Goal: Use online tool/utility

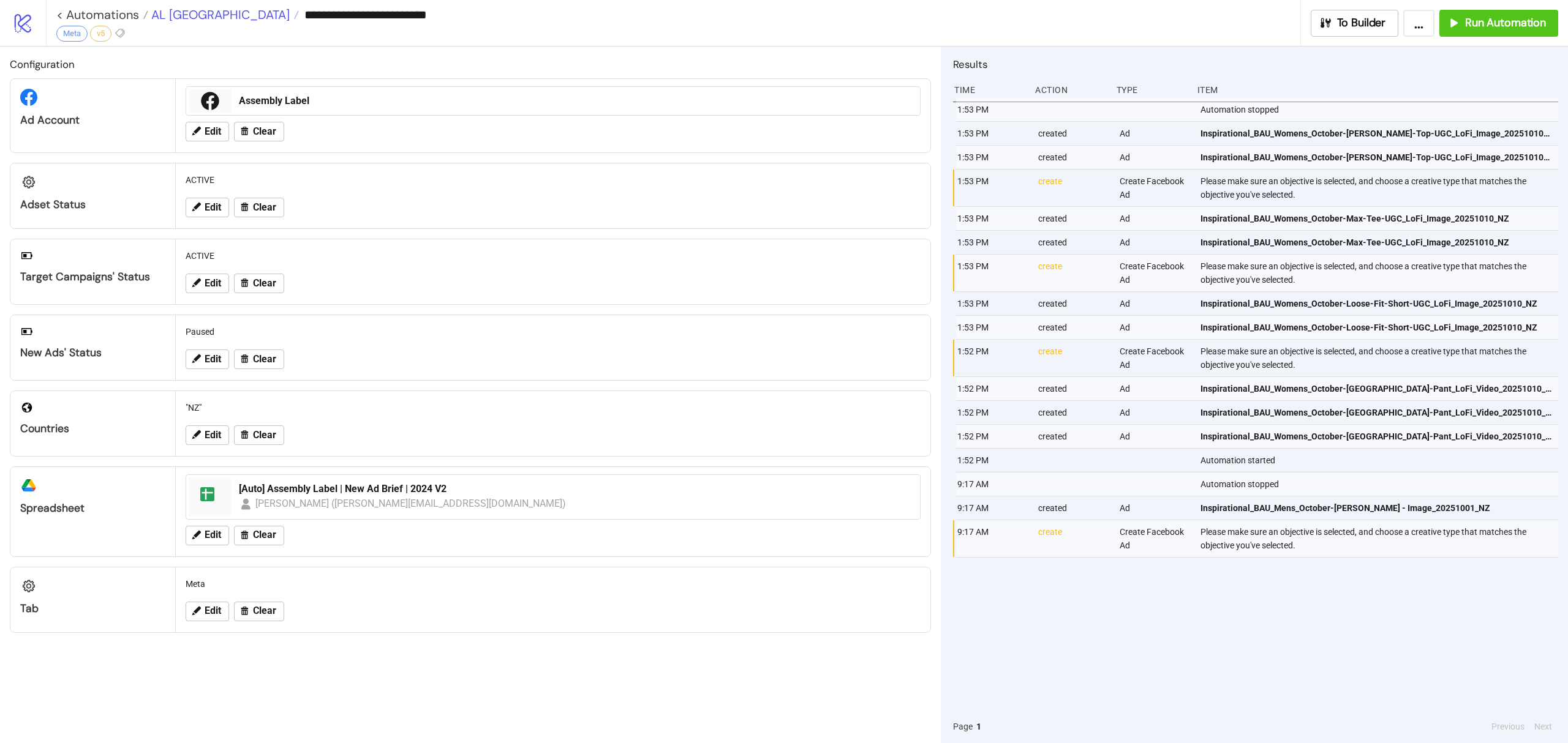
click at [175, 13] on span "AL [GEOGRAPHIC_DATA]" at bounding box center [219, 14] width 142 height 16
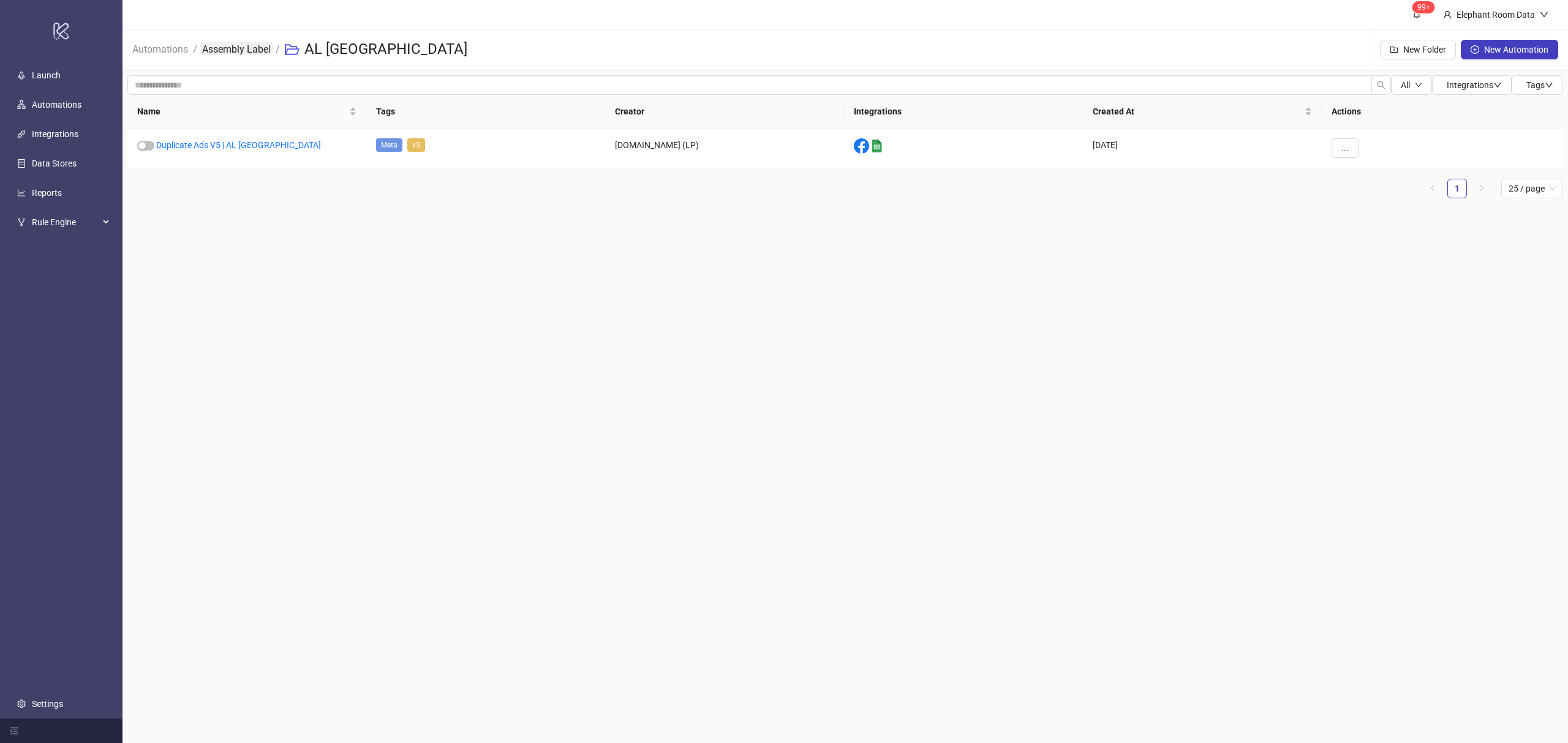
click at [247, 47] on link "Assembly Label" at bounding box center [236, 48] width 73 height 14
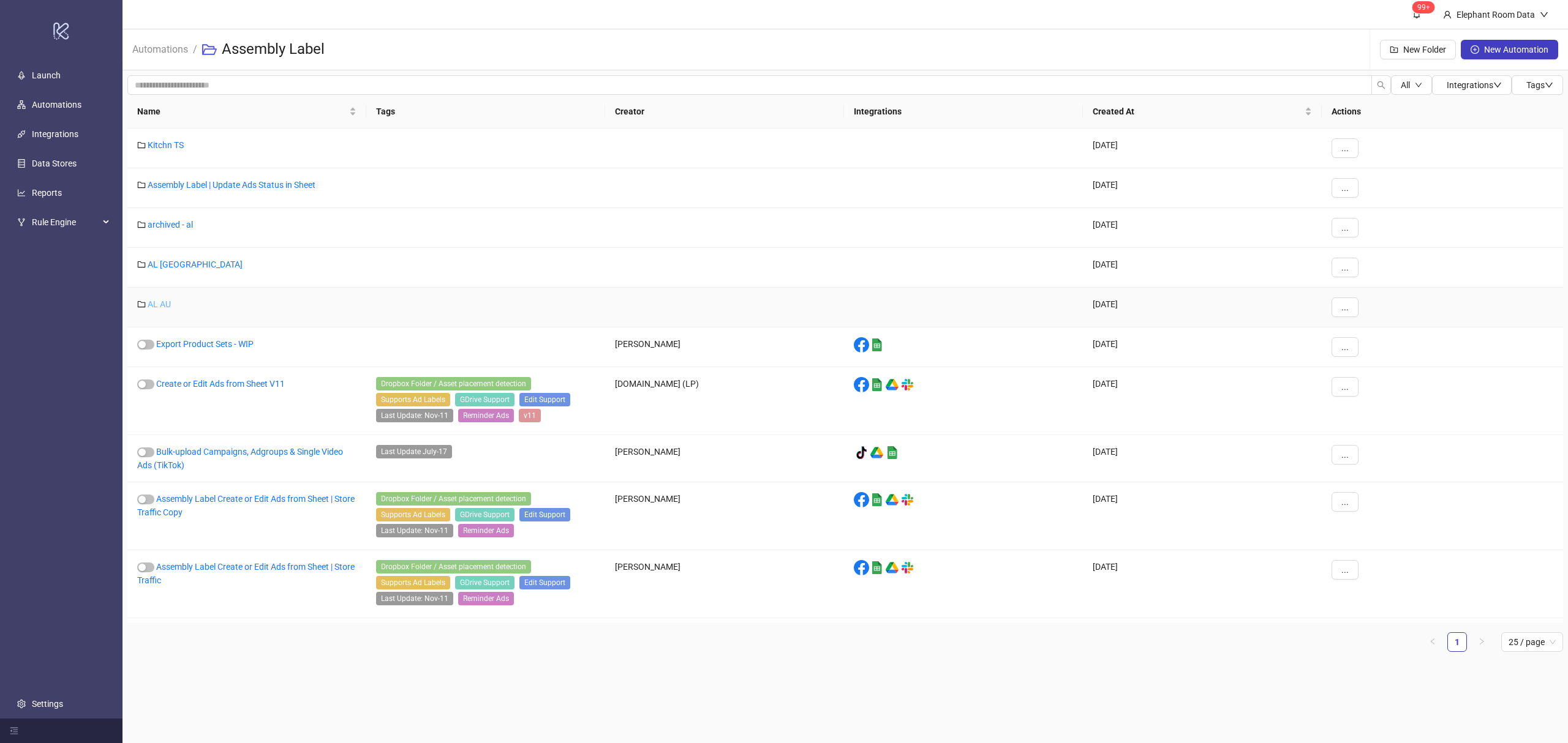
click at [157, 301] on link "AL AU" at bounding box center [159, 304] width 23 height 10
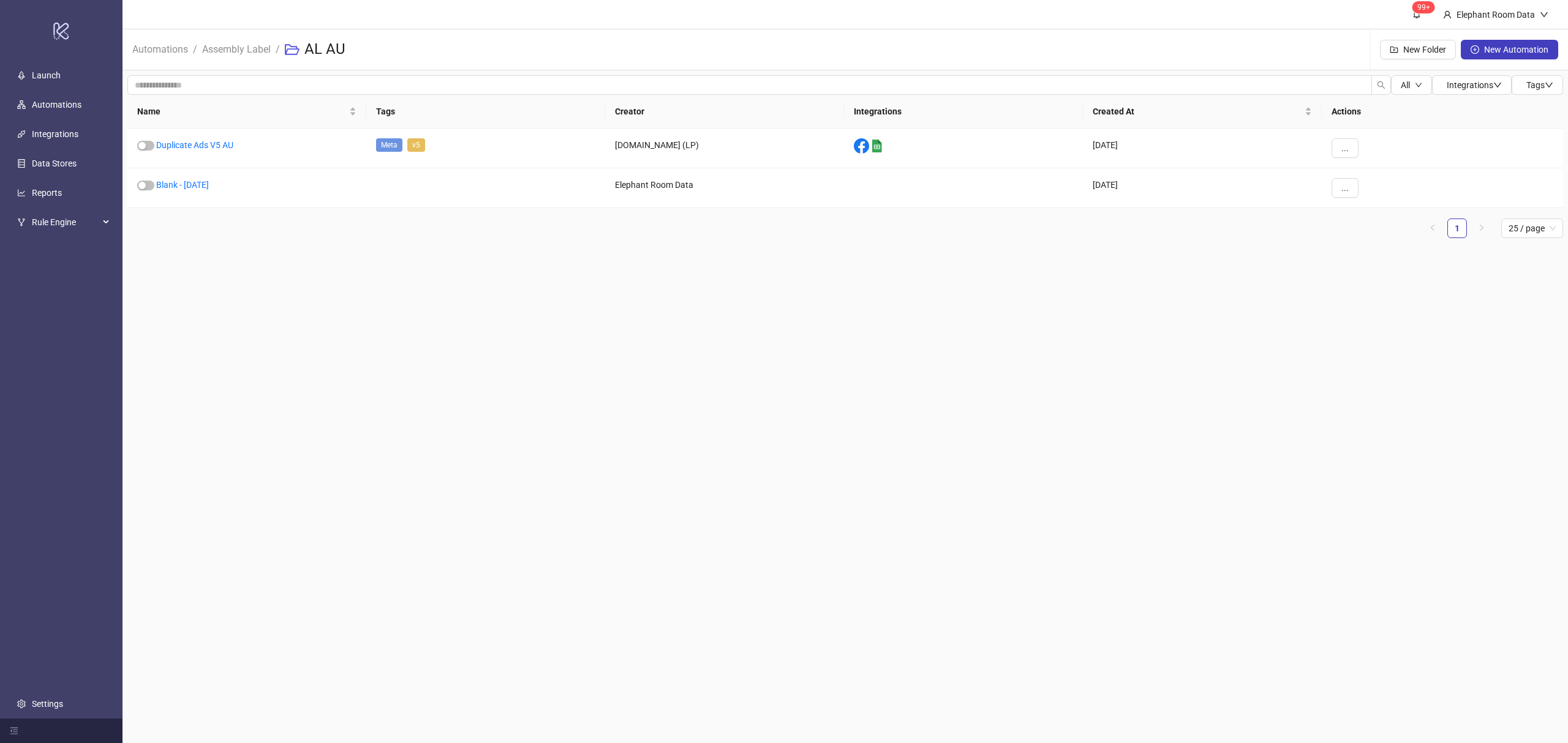
click at [445, 263] on main "99+ Elephant Room Data Automations / Assembly Label / AL AU New Folder New Auto…" at bounding box center [845, 371] width 1445 height 743
click at [218, 144] on link "Duplicate Ads V5 AU" at bounding box center [195, 145] width 77 height 10
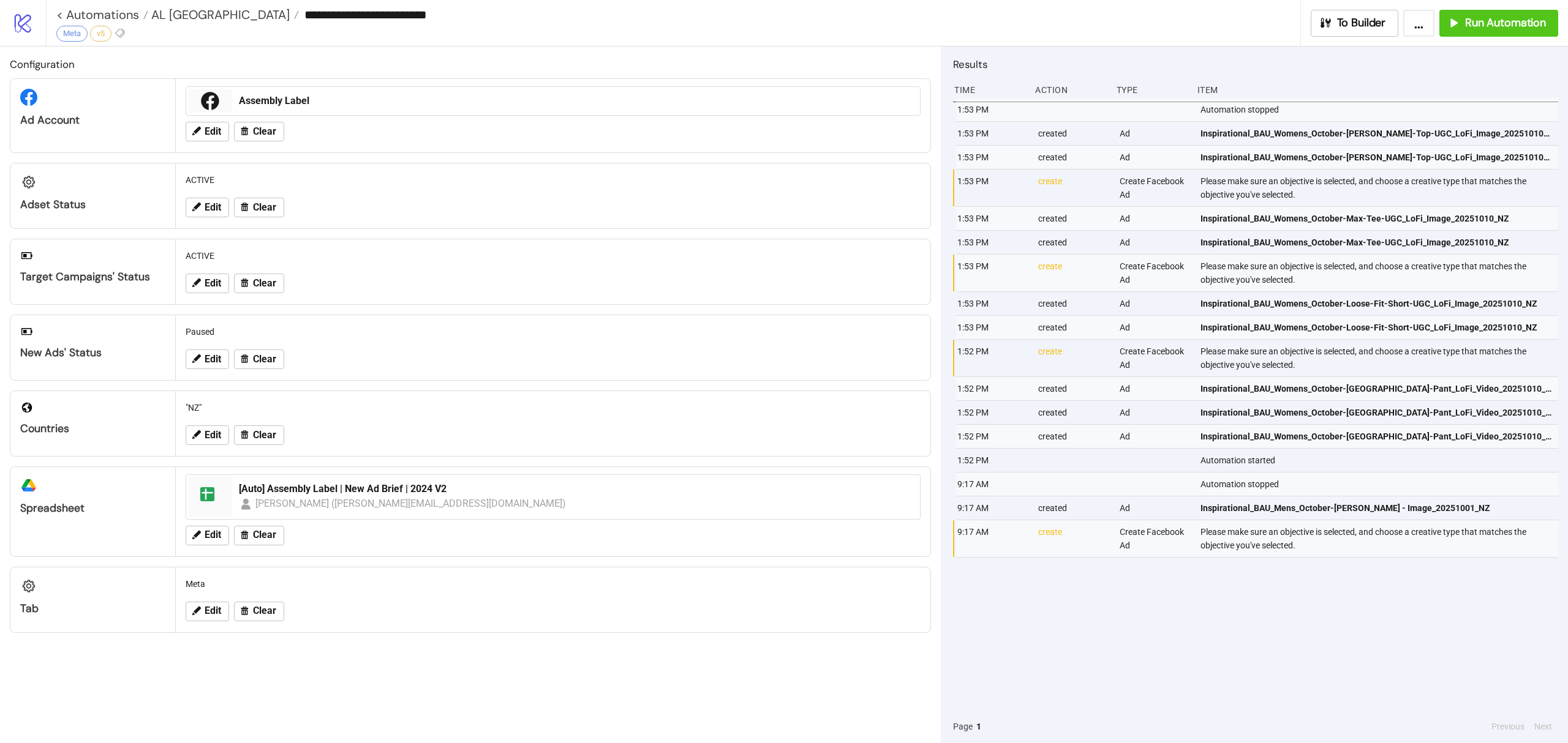
type input "**********"
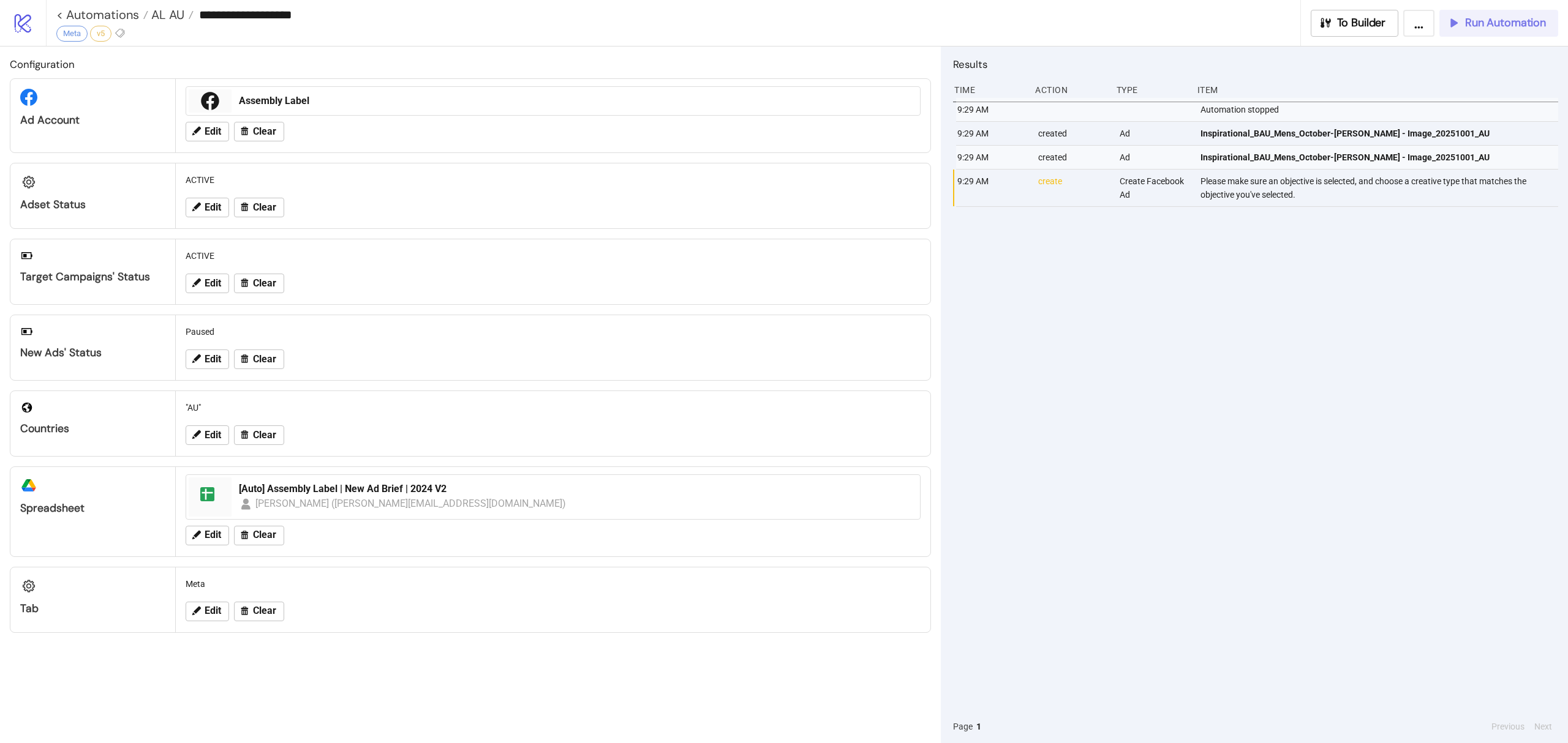
click at [1528, 21] on span "Run Automation" at bounding box center [1505, 22] width 81 height 14
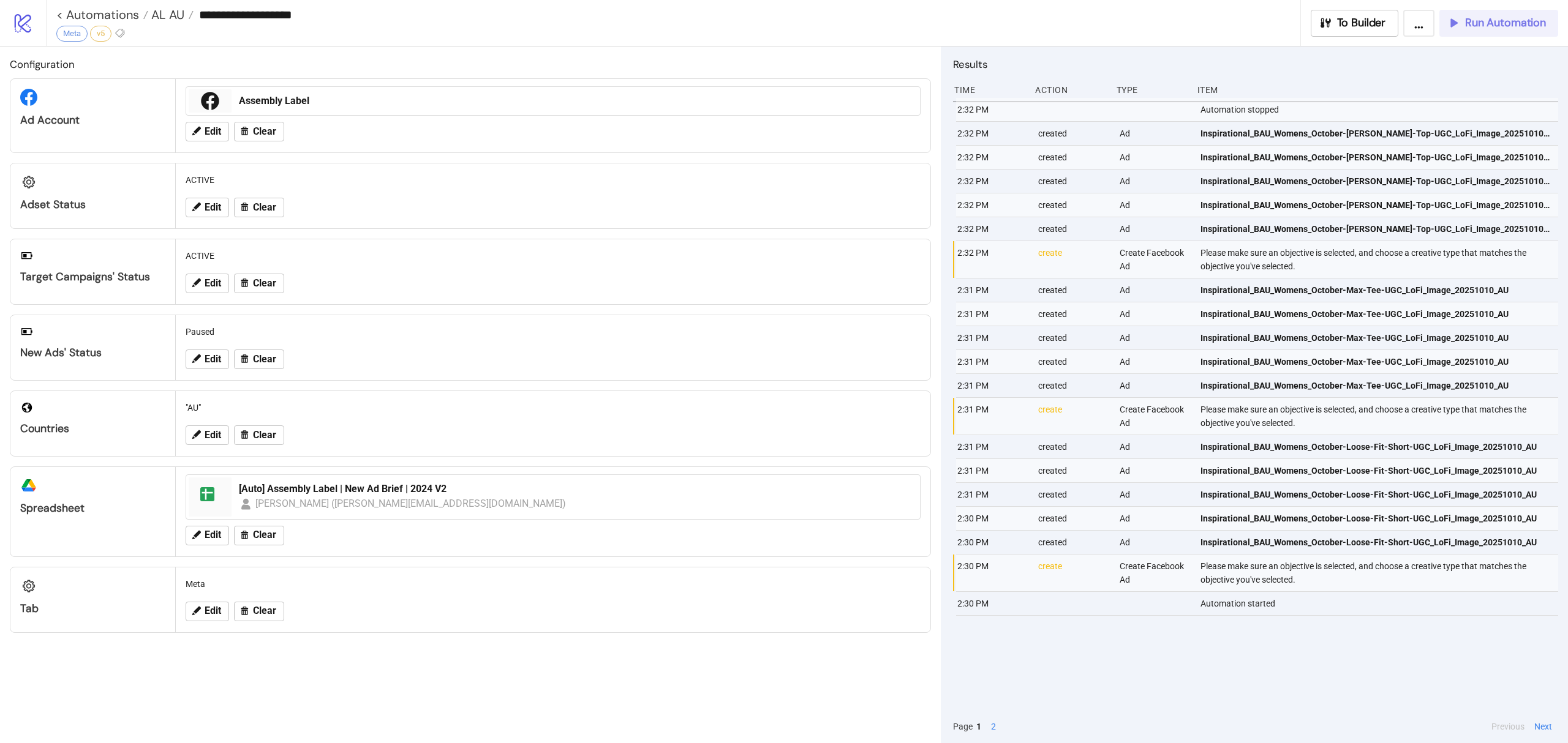
click at [1485, 23] on span "Run Automation" at bounding box center [1505, 22] width 81 height 14
